Goal: Task Accomplishment & Management: Use online tool/utility

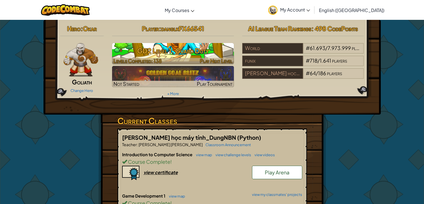
click at [199, 52] on h3 "GD2 Level 1: Guard Duty" at bounding box center [173, 50] width 122 height 13
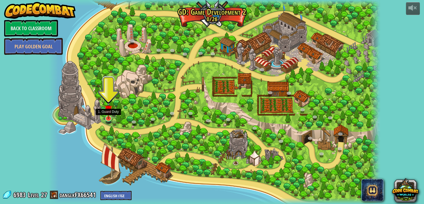
click at [107, 115] on img at bounding box center [108, 108] width 8 height 19
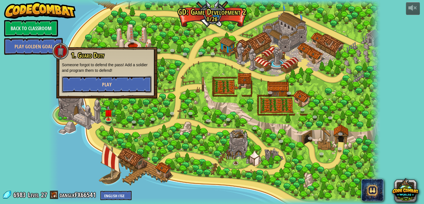
click at [117, 78] on button "Play" at bounding box center [107, 84] width 90 height 17
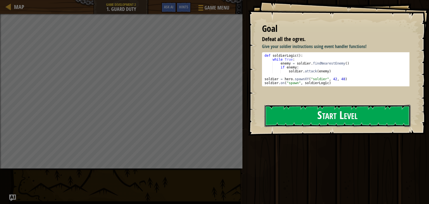
drag, startPoint x: 337, startPoint y: 114, endPoint x: 341, endPoint y: 119, distance: 6.3
click at [338, 119] on button "Start Level" at bounding box center [337, 116] width 146 height 22
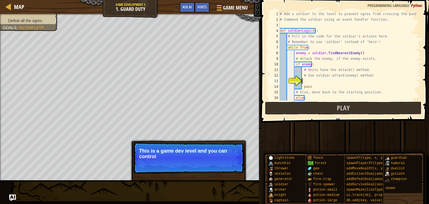
scroll to position [17, 0]
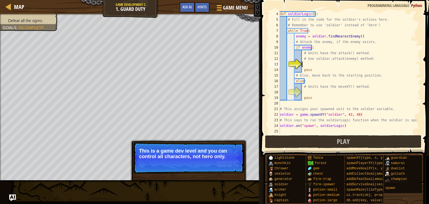
click at [165, 161] on p "Skip (esc) Continue This is a game dev level and you can control all characters…" at bounding box center [188, 157] width 111 height 31
click at [232, 172] on p "Skip (esc) Continue This is a game dev level and you can control all characters…" at bounding box center [188, 157] width 111 height 31
click at [234, 168] on p "Skip (esc) Continue This is a game dev level and you can control all characters…" at bounding box center [188, 157] width 111 height 31
click at [227, 159] on p "Skip (esc) Continue This is a game dev level and you can control all characters…" at bounding box center [188, 157] width 111 height 31
drag, startPoint x: 227, startPoint y: 159, endPoint x: 223, endPoint y: 164, distance: 6.5
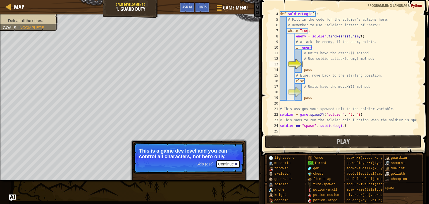
click at [226, 161] on p "Skip (esc) Continue This is a game dev level and you can control all characters…" at bounding box center [188, 157] width 111 height 31
drag, startPoint x: 221, startPoint y: 166, endPoint x: 214, endPoint y: 172, distance: 9.3
click at [214, 172] on p "Skip (esc) Continue This is a game dev level and you can control all characters…" at bounding box center [188, 157] width 111 height 31
drag, startPoint x: 214, startPoint y: 172, endPoint x: 222, endPoint y: 167, distance: 9.4
click at [213, 175] on div "Skip (esc) Continue This is a game dev level and you can control all characters…" at bounding box center [188, 183] width 116 height 83
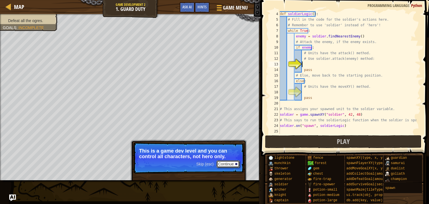
click at [222, 165] on button "Continue" at bounding box center [227, 163] width 23 height 7
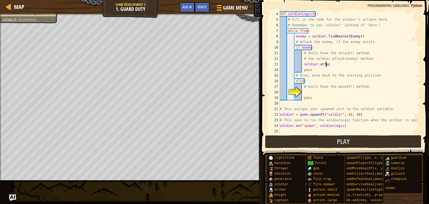
scroll to position [3, 3]
type textarea "soldier.attack(enemy)"
click at [319, 92] on div "def soldierLogic ( ) : # Fill in the code for the soldier's actions here. # Rem…" at bounding box center [347, 78] width 138 height 134
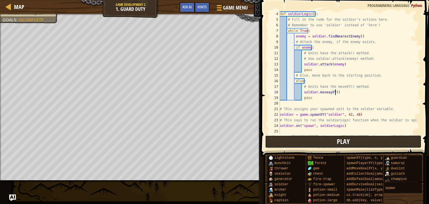
click at [314, 138] on button "Play" at bounding box center [343, 141] width 157 height 13
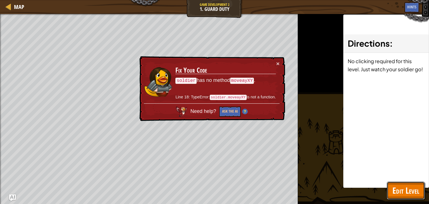
click at [400, 190] on span "Edit Level" at bounding box center [405, 189] width 27 height 11
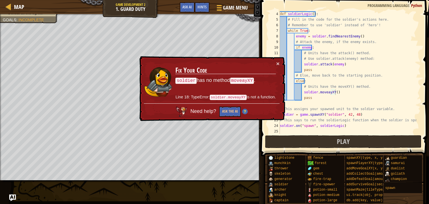
click at [281, 67] on div "× Fix Your Code soldier has no method moveayXY . Line 18: TypeError: soldier.mo…" at bounding box center [211, 88] width 147 height 65
click at [278, 64] on button "×" at bounding box center [277, 64] width 3 height 6
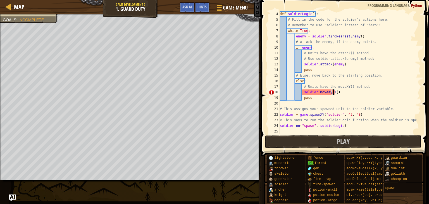
click at [333, 93] on div "def soldierLogic ( ) : # Fill in the code for the soldier's actions here. # Rem…" at bounding box center [347, 78] width 138 height 134
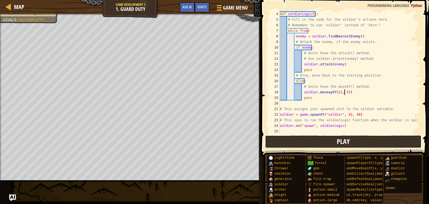
click at [343, 145] on span "Play" at bounding box center [343, 141] width 13 height 9
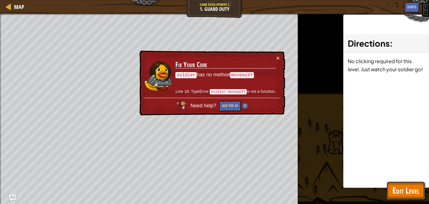
click at [405, 194] on span "Edit Level" at bounding box center [405, 189] width 27 height 11
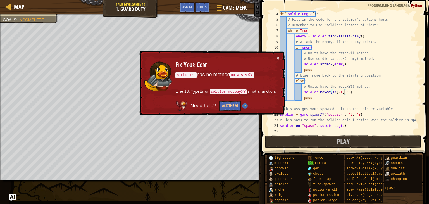
click at [324, 92] on div "def soldierLogic ( ) : # Fill in the code for the soldier's actions here. # Rem…" at bounding box center [347, 78] width 138 height 134
click at [326, 95] on div "def soldierLogic ( ) : # Fill in the code for the soldier's actions here. # Rem…" at bounding box center [347, 78] width 138 height 134
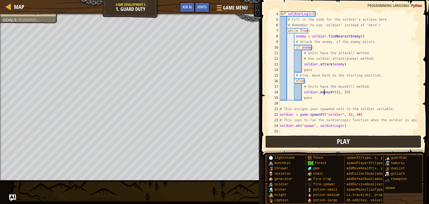
click at [362, 139] on button "Play" at bounding box center [343, 141] width 157 height 13
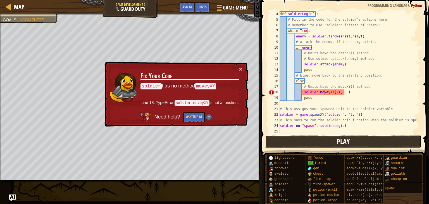
click at [304, 140] on button "Play" at bounding box center [343, 141] width 157 height 13
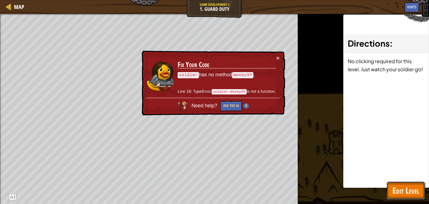
click at [414, 188] on span "Edit Level" at bounding box center [405, 189] width 27 height 11
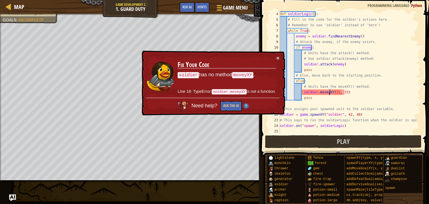
click at [329, 92] on div "def soldierLogic ( ) : # Fill in the code for the soldier's actions here. # Rem…" at bounding box center [347, 78] width 138 height 134
click at [325, 90] on div "def soldierLogic ( ) : # Fill in the code for the soldier's actions here. # Rem…" at bounding box center [347, 78] width 138 height 134
type textarea "soldier.moveXY(21, 33)"
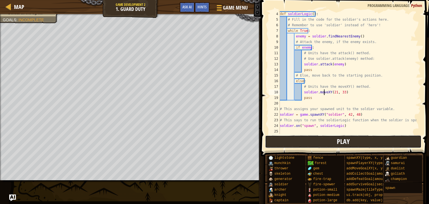
click at [339, 140] on span "Play" at bounding box center [343, 141] width 13 height 9
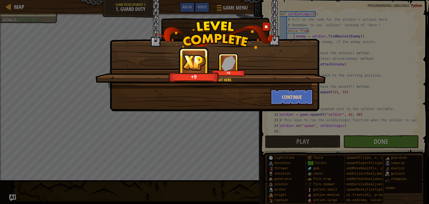
click at [276, 84] on div "Must get lonely out here. +9 +0" at bounding box center [210, 70] width 230 height 35
click at [282, 97] on button "Continue" at bounding box center [291, 96] width 43 height 17
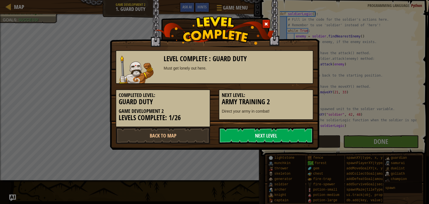
click at [252, 133] on link "Next Level" at bounding box center [265, 135] width 95 height 17
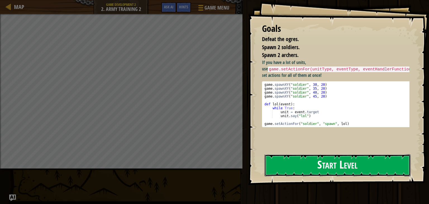
click at [281, 171] on button "Start Level" at bounding box center [337, 165] width 146 height 22
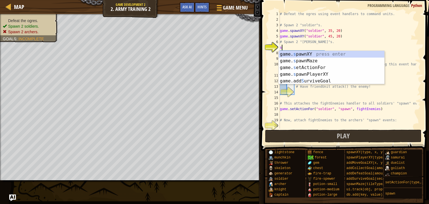
scroll to position [3, 0]
click at [316, 54] on div "game. s pawnXY press enter game. s pawnMaze press enter game. s etActionFor pre…" at bounding box center [330, 74] width 105 height 47
type textarea "game.spawnXY("fence", 36, 30)"
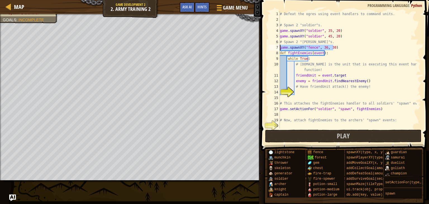
drag, startPoint x: 337, startPoint y: 46, endPoint x: 280, endPoint y: 45, distance: 56.4
click at [280, 45] on div "# Defeat the ogres using event handlers to command units. # Spawn 2 "soldier"s.…" at bounding box center [347, 75] width 138 height 128
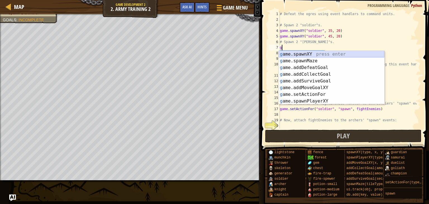
click at [323, 56] on div "g ame.spawnXY press enter g ame.spawnMaze press enter g ame.addDefeatGoal press…" at bounding box center [330, 84] width 105 height 67
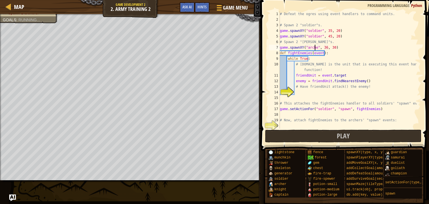
scroll to position [3, 3]
click at [178, 149] on div "copy 47, 15" at bounding box center [175, 151] width 47 height 11
drag, startPoint x: 333, startPoint y: 47, endPoint x: 323, endPoint y: 46, distance: 10.6
click at [323, 46] on div "# Defeat the ogres using event handlers to command units. # Spawn 2 "soldier"s.…" at bounding box center [347, 75] width 138 height 128
paste textarea "47, 15"
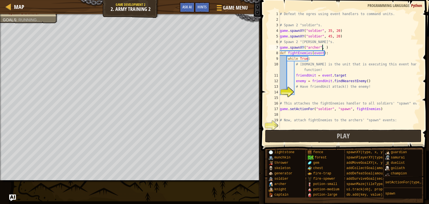
type textarea "game.spawnXY("[PERSON_NAME]", 47, 15)"
click at [343, 47] on div "# Defeat the ogres using event handlers to command units. # Spawn 2 "soldier"s.…" at bounding box center [347, 75] width 138 height 128
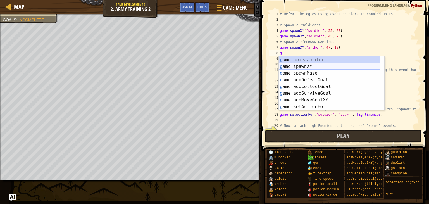
click at [328, 66] on div "g ame press enter g ame.spawnXY press enter g ame.spawnMaze press enter g ame.a…" at bounding box center [328, 89] width 101 height 67
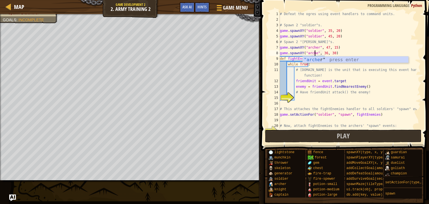
scroll to position [3, 3]
click at [328, 62] on div ""[PERSON_NAME] " press enter" at bounding box center [354, 66] width 105 height 20
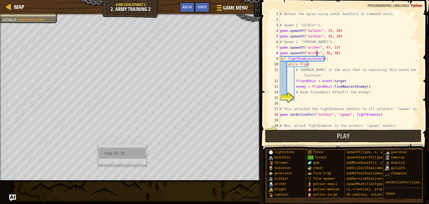
click at [107, 151] on div "copy 30, 15" at bounding box center [122, 152] width 47 height 11
drag, startPoint x: 333, startPoint y: 52, endPoint x: 322, endPoint y: 51, distance: 10.7
click at [322, 51] on div "# Defeat the ogres using event handlers to command units. # Spawn 2 "soldier"s.…" at bounding box center [347, 75] width 138 height 128
paste textarea "30, 15"
click at [375, 58] on div "# Defeat the ogres using event handlers to command units. # Spawn 2 "soldier"s.…" at bounding box center [347, 75] width 138 height 128
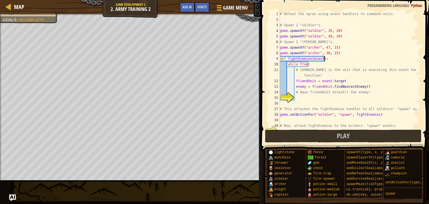
type textarea "def fightEnemies(event):"
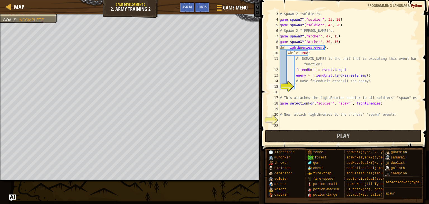
click at [324, 87] on div "# Spawn 2 "soldier"s. game . spawnXY ( "soldier" , 35 , 20 ) game . spawnXY ( "…" at bounding box center [347, 75] width 138 height 128
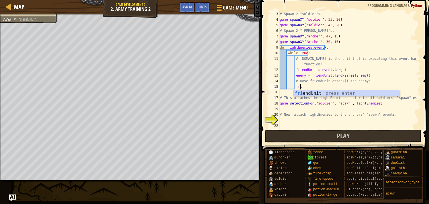
scroll to position [3, 1]
click at [323, 95] on div "fri endUnit press enter" at bounding box center [345, 100] width 105 height 20
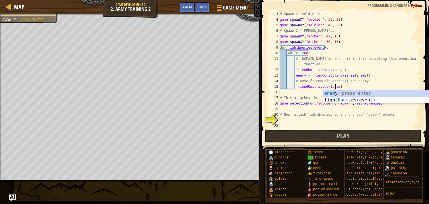
scroll to position [3, 4]
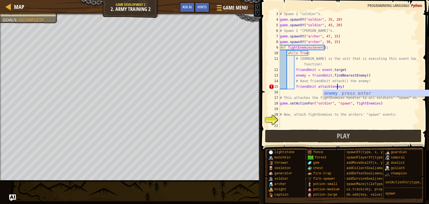
click at [313, 85] on div "# Spawn 2 "soldier"s. game . spawnXY ( "soldier" , 35 , 20 ) game . spawnXY ( "…" at bounding box center [347, 75] width 138 height 128
type textarea "friendUnit.attack(enemy)"
click at [299, 121] on div "# Spawn 2 "soldier"s. game . spawnXY ( "soldier" , 35 , 20 ) game . spawnXY ( "…" at bounding box center [347, 75] width 138 height 128
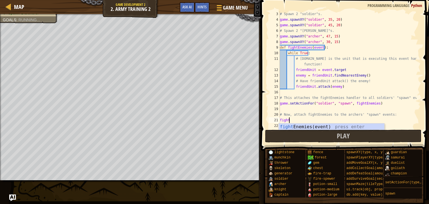
scroll to position [3, 0]
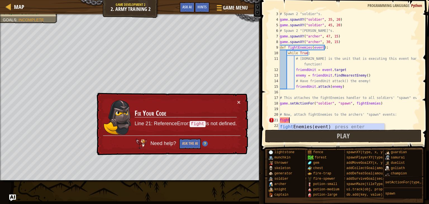
click at [296, 123] on div "fight Enemies(event) press enter" at bounding box center [330, 133] width 105 height 20
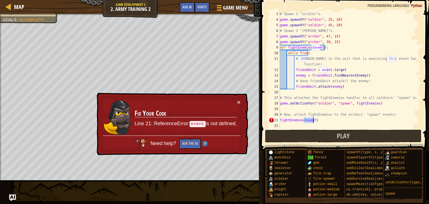
type textarea "fightEnemies(event)"
click at [313, 120] on div "# Spawn 2 "soldier"s. game . spawnXY ( "soldier" , 35 , 20 ) game . spawnXY ( "…" at bounding box center [347, 69] width 138 height 117
drag, startPoint x: 323, startPoint y: 120, endPoint x: 277, endPoint y: 119, distance: 45.8
click at [277, 119] on div "fightEnemies(event) 3 4 5 6 7 8 9 10 11 12 13 14 15 16 17 18 19 20 21 22 # Spaw…" at bounding box center [343, 69] width 153 height 117
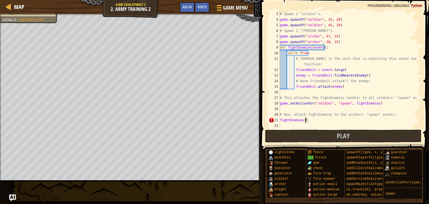
scroll to position [3, 2]
click at [306, 121] on div "# Spawn 2 "soldier"s. game . spawnXY ( "soldier" , 35 , 20 ) game . spawnXY ( "…" at bounding box center [347, 75] width 138 height 128
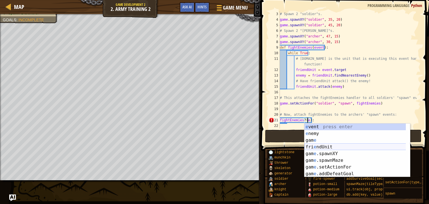
scroll to position [3, 2]
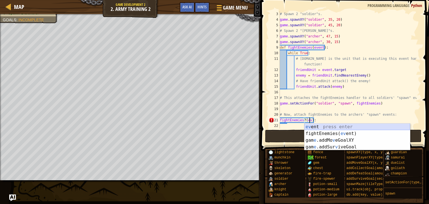
click at [323, 126] on div "ev ent press enter fightEnemies( ev ent) press enter gam e .addMo v eGoalXY pre…" at bounding box center [356, 143] width 105 height 40
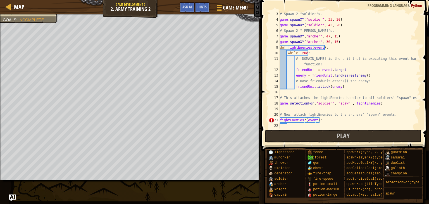
click at [323, 120] on div "# Spawn 2 "soldier"s. game . spawnXY ( "soldier" , 35 , 20 ) game . spawnXY ( "…" at bounding box center [347, 75] width 138 height 128
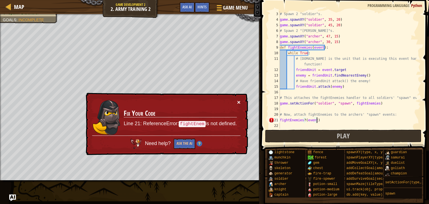
type textarea "fightEnemies?(event)"
click at [239, 101] on button "×" at bounding box center [238, 102] width 3 height 6
drag, startPoint x: 319, startPoint y: 119, endPoint x: 279, endPoint y: 120, distance: 40.2
click at [279, 120] on div "fightEnemies?(event) 3 4 5 6 7 8 9 10 11 12 13 14 15 16 17 18 19 20 21 22 # Spa…" at bounding box center [343, 69] width 153 height 117
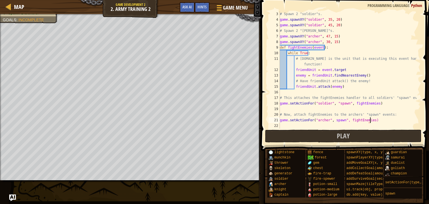
scroll to position [3, 7]
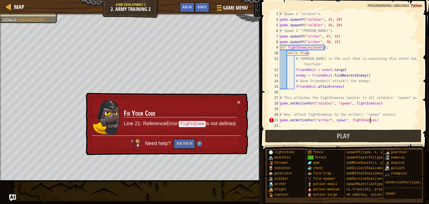
click at [341, 121] on div "# Spawn 2 "soldier"s. game . spawnXY ( "soldier" , 35 , 20 ) game . spawnXY ( "…" at bounding box center [347, 75] width 138 height 128
drag, startPoint x: 332, startPoint y: 120, endPoint x: 378, endPoint y: 136, distance: 48.7
click at [332, 120] on div "# Spawn 2 "soldier"s. game . spawnXY ( "soldier" , 35 , 20 ) game . spawnXY ( "…" at bounding box center [347, 75] width 138 height 128
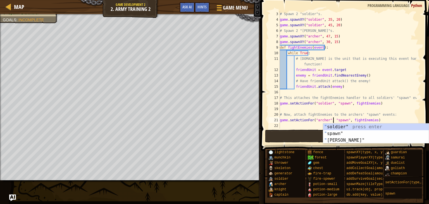
type textarea "game.setActionFor("[PERSON_NAME]", "spawn", fightEnemies)"
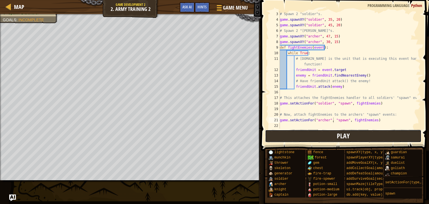
click at [285, 132] on button "Play" at bounding box center [343, 135] width 157 height 13
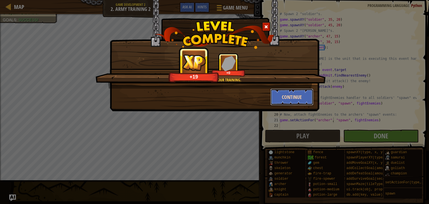
click at [298, 96] on button "Continue" at bounding box center [291, 96] width 43 height 17
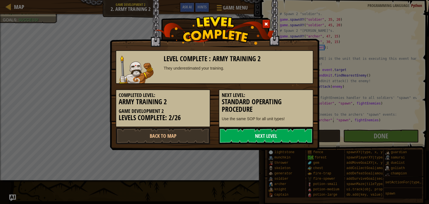
click at [270, 129] on link "Next Level" at bounding box center [265, 135] width 95 height 17
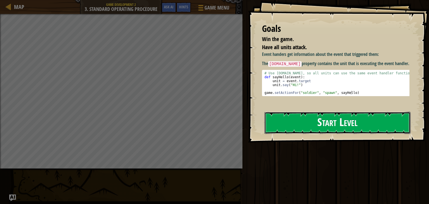
click at [287, 129] on button "Start Level" at bounding box center [337, 123] width 146 height 22
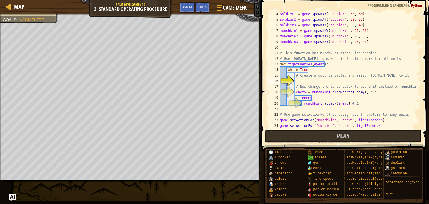
scroll to position [17, 0]
drag, startPoint x: 314, startPoint y: 76, endPoint x: 374, endPoint y: 78, distance: 60.6
click at [374, 78] on div "soldier1 = game . spawnXY ( "soldier" , 50 , 30 ) soldier2 = game . spawnXY ( "…" at bounding box center [347, 75] width 138 height 128
type textarea "# Create a unit variable, and assign [DOMAIN_NAME] to it"
click at [374, 80] on div "soldier1 = game . spawnXY ( "soldier" , 50 , 30 ) soldier2 = game . spawnXY ( "…" at bounding box center [347, 75] width 138 height 128
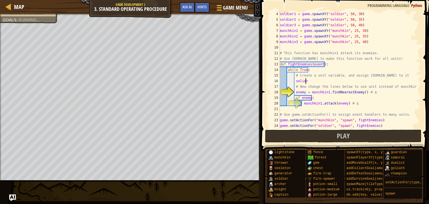
scroll to position [3, 2]
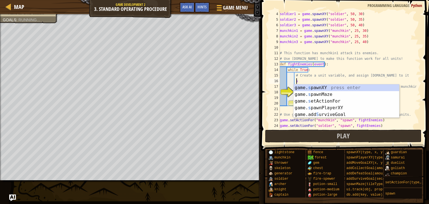
type textarea "s"
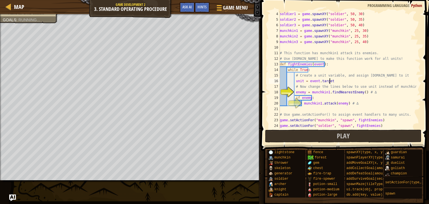
scroll to position [3, 4]
click at [303, 90] on div "soldier1 = game . spawnXY ( "soldier" , 50 , 30 ) soldier2 = game . spawnXY ( "…" at bounding box center [347, 75] width 138 height 128
click at [325, 90] on div "soldier1 = game . spawnXY ( "soldier" , 50 , 30 ) soldier2 = game . spawnXY ( "…" at bounding box center [347, 75] width 138 height 128
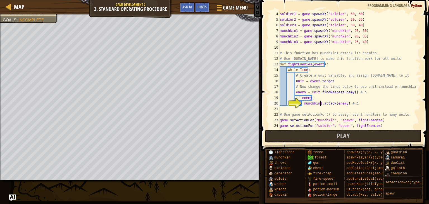
click at [319, 103] on div "soldier1 = game . spawnXY ( "soldier" , 50 , 30 ) soldier2 = game . spawnXY ( "…" at bounding box center [347, 75] width 138 height 128
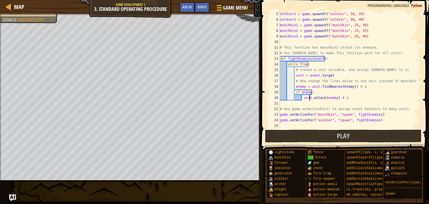
type textarea "unit.attack(enemy) # ∆"
click at [362, 129] on span at bounding box center [345, 67] width 172 height 167
click at [350, 133] on button "Play" at bounding box center [343, 135] width 157 height 13
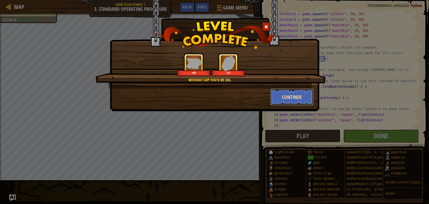
click at [293, 98] on button "Continue" at bounding box center [291, 96] width 43 height 17
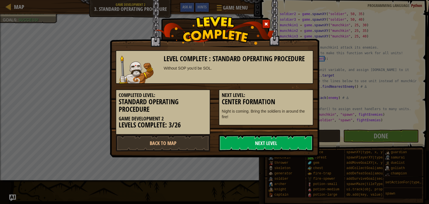
click at [282, 138] on link "Next Level" at bounding box center [265, 142] width 95 height 17
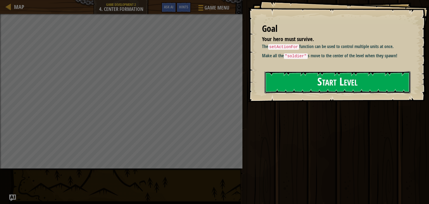
click at [312, 84] on button "Start Level" at bounding box center [337, 82] width 146 height 22
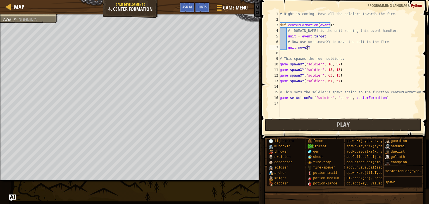
scroll to position [3, 2]
click at [140, 95] on div "copy 40, 37" at bounding box center [152, 98] width 47 height 11
click at [330, 45] on div "# Night is coming! Move all the soldiers towards the fire. def centerFormation …" at bounding box center [349, 69] width 142 height 117
paste textarea "40, 37"
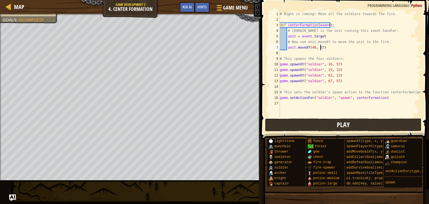
type textarea "unit.moveXY(40, 37)"
click at [333, 130] on button "Play" at bounding box center [343, 124] width 157 height 13
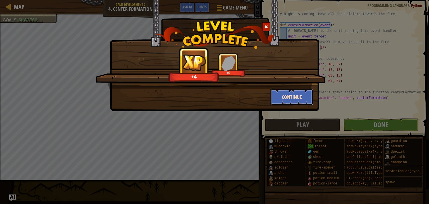
click at [286, 99] on button "Continue" at bounding box center [291, 96] width 43 height 17
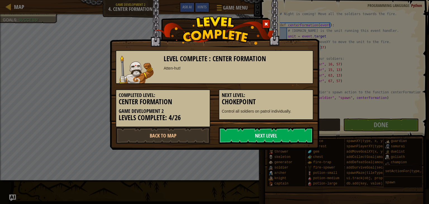
click at [271, 135] on link "Next Level" at bounding box center [265, 135] width 95 height 17
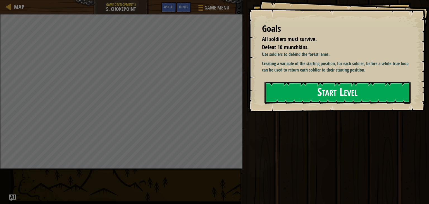
click at [355, 100] on button "Start Level" at bounding box center [337, 92] width 146 height 22
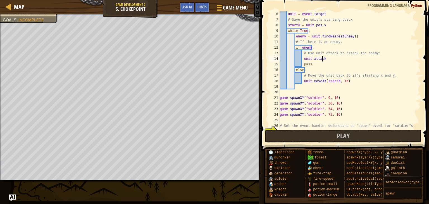
scroll to position [3, 3]
type textarea "unit.attack(enemy)"
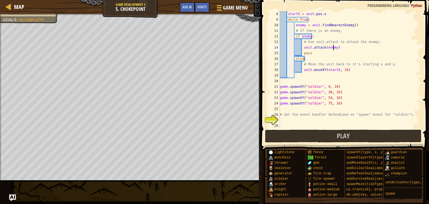
scroll to position [39, 0]
click at [328, 122] on div "startX = unit . pos . x while True : enemy = unit . findNearestEnemy ( ) # If t…" at bounding box center [347, 75] width 138 height 128
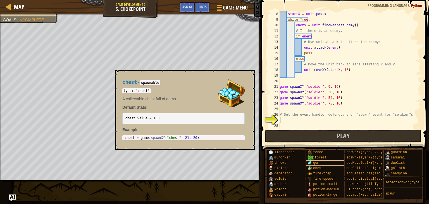
scroll to position [4, 0]
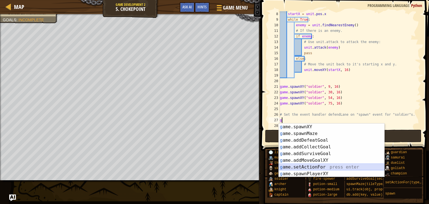
click at [342, 166] on div "g ame.spawnXY press enter g ame.spawnMaze press enter g ame.addDefeatGoal press…" at bounding box center [330, 156] width 105 height 67
type textarea "game.setActionFor("soldier", "spawn", fightEnemies)"
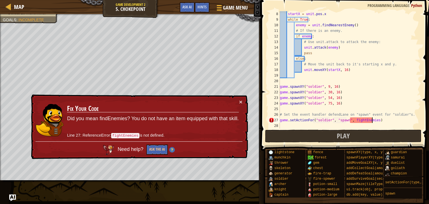
click at [371, 121] on div "startX = unit . pos . x while True : enemy = unit . findNearestEnemy ( ) # If t…" at bounding box center [347, 75] width 138 height 128
click at [371, 124] on div "startX = unit . pos . x while True : enemy = unit . findNearestEnemy ( ) # If t…" at bounding box center [347, 75] width 138 height 128
click at [371, 120] on div "startX = unit . pos . x while True : enemy = unit . findNearestEnemy ( ) # If t…" at bounding box center [347, 75] width 138 height 128
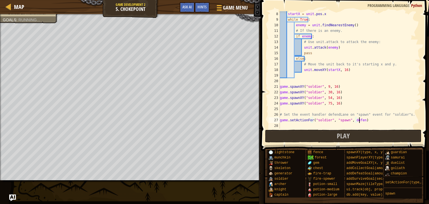
scroll to position [3, 6]
type textarea "game.setActionFor("soldier", "spawn", defendLane)"
click at [372, 132] on button "Play" at bounding box center [343, 135] width 157 height 13
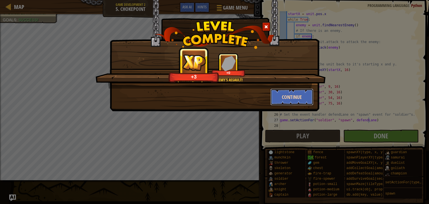
click at [277, 92] on button "Continue" at bounding box center [291, 96] width 43 height 17
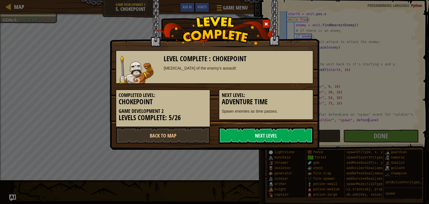
click at [268, 139] on link "Next Level" at bounding box center [265, 135] width 95 height 17
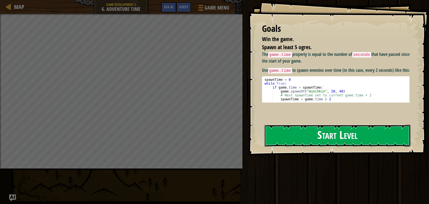
click at [270, 137] on button "Start Level" at bounding box center [337, 135] width 146 height 22
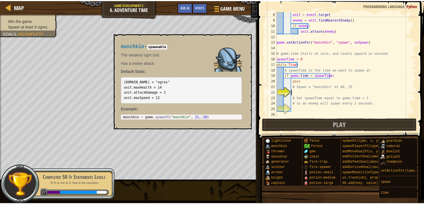
scroll to position [39, 0]
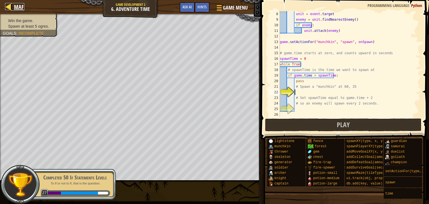
click at [16, 5] on span "Map" at bounding box center [19, 7] width 10 height 8
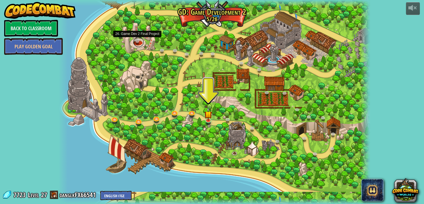
click at [137, 40] on link at bounding box center [138, 41] width 11 height 11
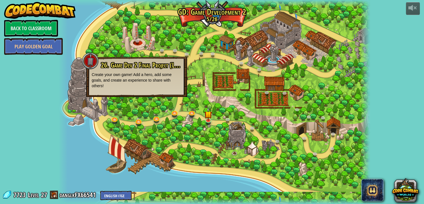
drag, startPoint x: 50, startPoint y: 47, endPoint x: 153, endPoint y: 50, distance: 102.7
click at [148, 50] on div "powered by Back to Classroom Play Golden Goal 26. Game Dev 2 Final Project (Loc…" at bounding box center [212, 102] width 424 height 204
click at [207, 114] on img at bounding box center [209, 111] width 8 height 18
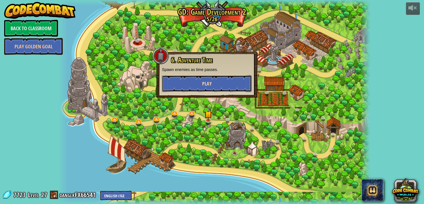
click at [221, 83] on button "Play" at bounding box center [207, 83] width 90 height 17
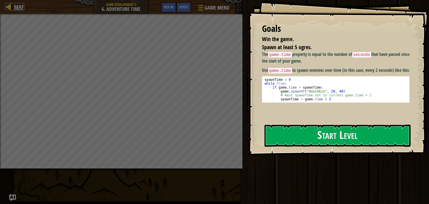
click at [16, 8] on span "Map" at bounding box center [19, 7] width 10 height 8
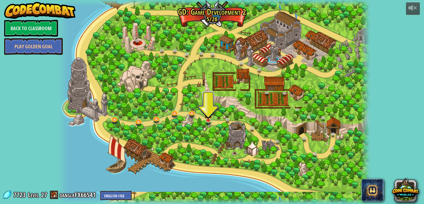
click at [389, 115] on div "powered by Back to Classroom Play Golden Goal 26. Game Dev 2 Final Project (Loc…" at bounding box center [212, 102] width 424 height 204
click at [323, 117] on link at bounding box center [324, 118] width 11 height 11
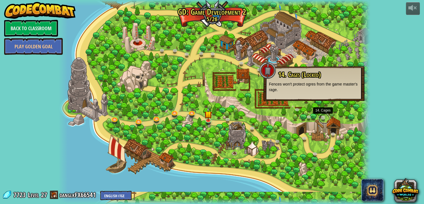
click at [323, 117] on link at bounding box center [324, 118] width 11 height 11
click at [324, 140] on div at bounding box center [215, 102] width 312 height 204
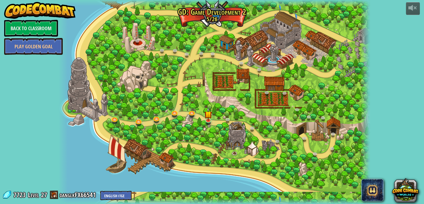
click at [324, 140] on div at bounding box center [215, 102] width 312 height 204
click at [310, 174] on div at bounding box center [215, 102] width 312 height 204
click at [312, 179] on div at bounding box center [215, 102] width 312 height 204
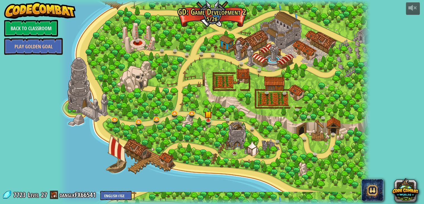
click at [312, 179] on div at bounding box center [215, 102] width 312 height 204
drag, startPoint x: 416, startPoint y: 144, endPoint x: 335, endPoint y: 148, distance: 81.3
click at [335, 148] on div "powered by Back to Classroom Play Golden Goal 26. Game Dev 2 Final Project (Loc…" at bounding box center [212, 102] width 424 height 204
click at [335, 148] on link at bounding box center [333, 149] width 11 height 11
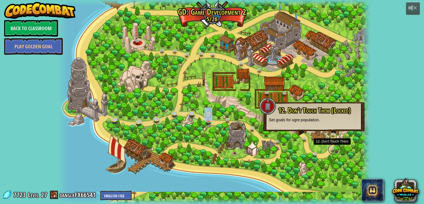
click at [335, 148] on link at bounding box center [333, 149] width 11 height 11
click at [252, 184] on div at bounding box center [215, 102] width 312 height 204
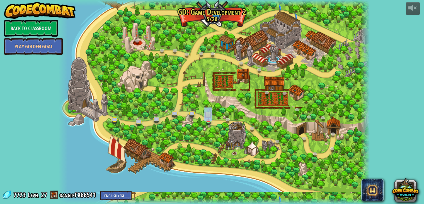
click at [252, 184] on div at bounding box center [215, 102] width 312 height 204
click at [289, 131] on div at bounding box center [215, 102] width 312 height 204
drag, startPoint x: 0, startPoint y: 146, endPoint x: 0, endPoint y: 184, distance: 37.9
click at [0, 184] on div "powered by Back to Classroom Play Golden Goal 26. Game Dev 2 Final Project (Loc…" at bounding box center [212, 102] width 424 height 204
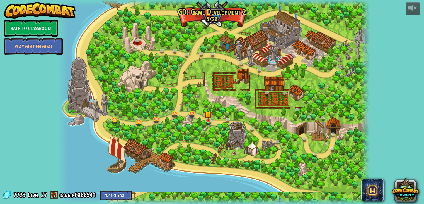
click at [0, 140] on div "powered by Back to Classroom Play Golden Goal 26. Game Dev 2 Final Project (Loc…" at bounding box center [212, 102] width 424 height 204
drag, startPoint x: 0, startPoint y: 140, endPoint x: 127, endPoint y: 123, distance: 127.8
click at [127, 123] on div "powered by Back to Classroom Play Golden Goal 26. Game Dev 2 Final Project (Loc…" at bounding box center [212, 102] width 424 height 204
drag, startPoint x: 0, startPoint y: 105, endPoint x: 5, endPoint y: 105, distance: 5.0
click at [5, 105] on div "powered by Back to Classroom Play Golden Goal 26. Game Dev 2 Final Project (Loc…" at bounding box center [212, 102] width 424 height 204
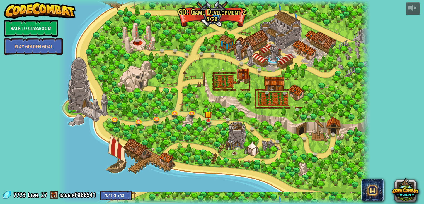
click at [5, 105] on div "powered by Back to Classroom Play Golden Goal 26. Game Dev 2 Final Project (Loc…" at bounding box center [212, 102] width 424 height 204
click at [16, 24] on link "Back to Classroom" at bounding box center [31, 28] width 54 height 17
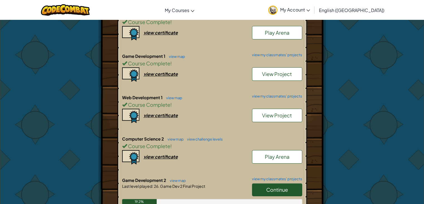
scroll to position [223, 0]
